Goal: Communication & Community: Share content

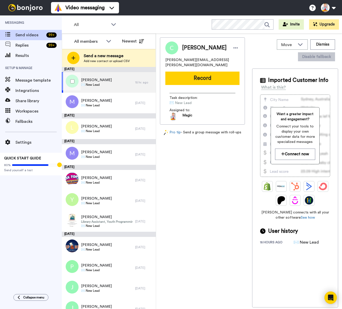
click at [97, 84] on span "✉️ New Lead" at bounding box center [96, 85] width 31 height 4
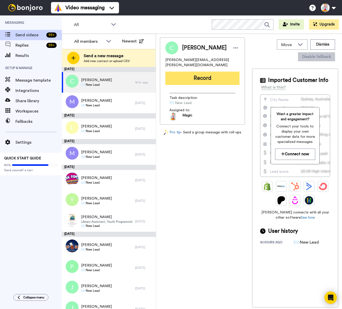
click at [216, 77] on button "Record" at bounding box center [202, 78] width 74 height 13
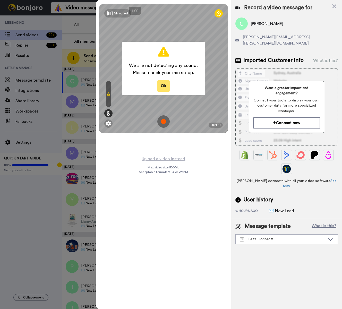
click at [165, 86] on button "Ok" at bounding box center [163, 85] width 13 height 11
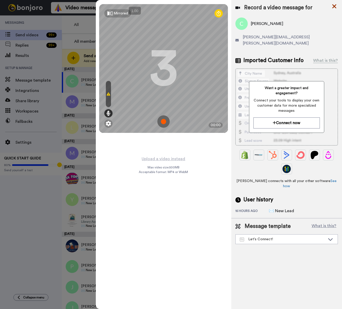
click at [333, 7] on icon at bounding box center [334, 6] width 4 height 4
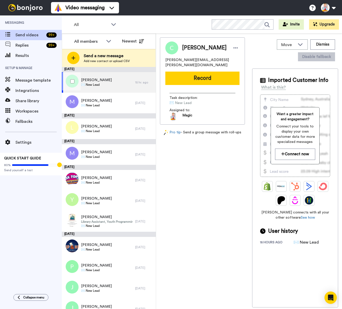
click at [92, 84] on span "✉️ New Lead" at bounding box center [96, 85] width 31 height 4
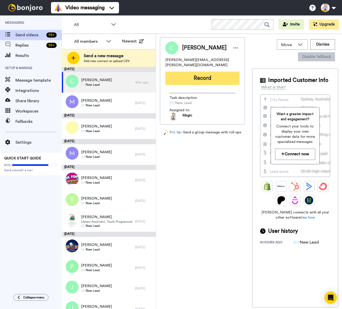
click at [203, 72] on button "Record" at bounding box center [202, 78] width 74 height 13
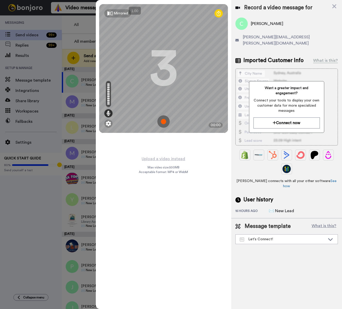
click at [165, 121] on img at bounding box center [163, 121] width 12 height 12
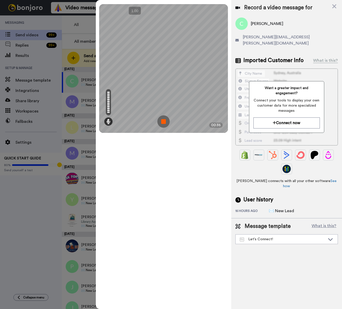
click at [165, 121] on img at bounding box center [163, 121] width 12 height 12
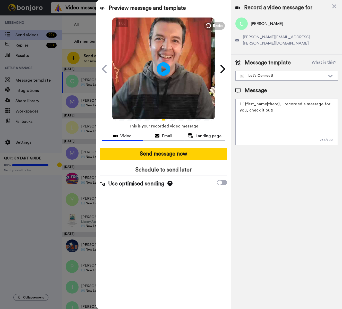
click at [160, 69] on icon at bounding box center [164, 69] width 14 height 14
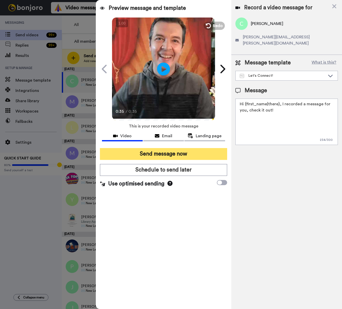
click at [175, 154] on button "Send message now" at bounding box center [163, 154] width 127 height 12
